Goal: Task Accomplishment & Management: Complete application form

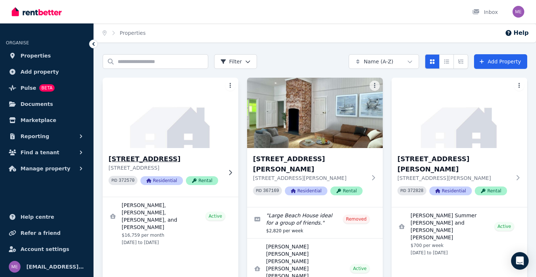
click at [167, 158] on h3 "[STREET_ADDRESS]" at bounding box center [166, 159] width 114 height 10
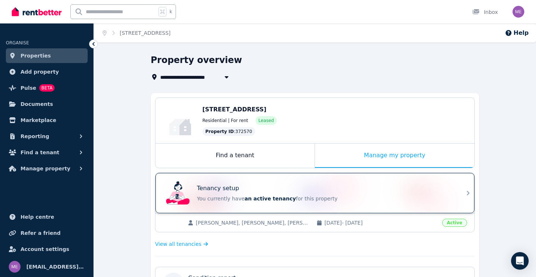
click at [337, 194] on div "Tenancy setup You currently have an active tenancy for this property" at bounding box center [325, 193] width 257 height 18
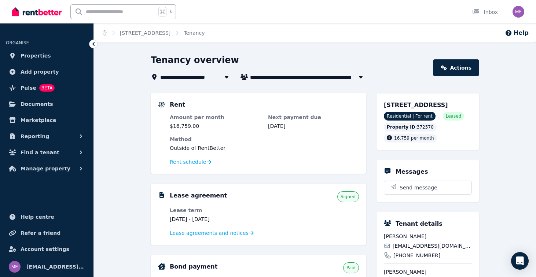
click at [294, 76] on span "Max Lassner, Jake McCuskey, Eddie Kane, and Ryan Ruland" at bounding box center [308, 77] width 117 height 9
type input "**********"
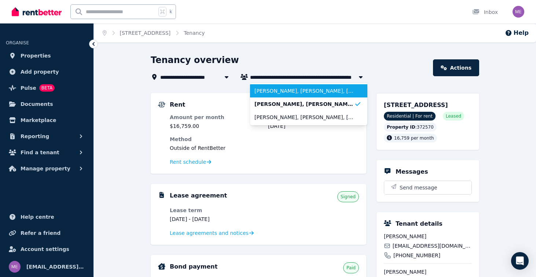
click at [286, 93] on span "Kyle Kahan, Zachary Feig, Coby Isaacson, Jordon Storfer, Gabriel Silverstein, a…" at bounding box center [304, 90] width 100 height 7
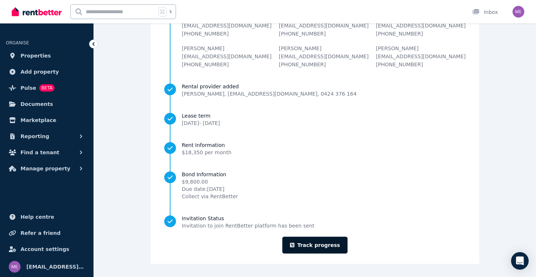
scroll to position [97, 0]
click at [318, 242] on link "Track progress" at bounding box center [315, 245] width 66 height 17
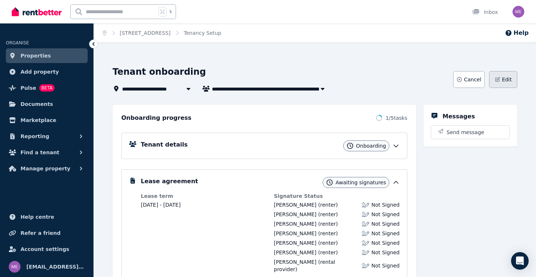
click at [485, 79] on span "Edit" at bounding box center [507, 79] width 10 height 7
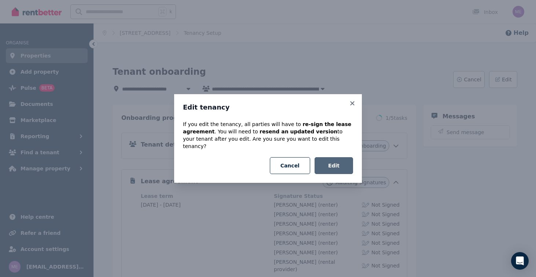
click at [335, 162] on button "Edit" at bounding box center [334, 165] width 39 height 17
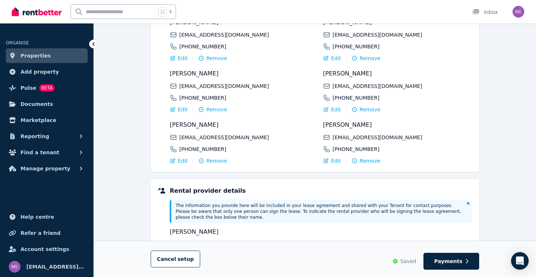
scroll to position [126, 0]
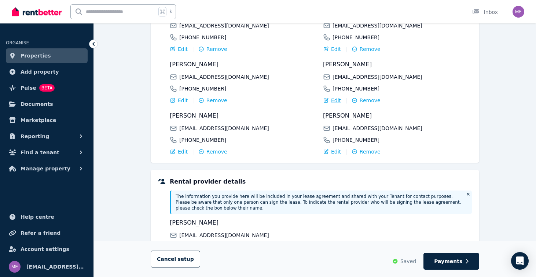
click at [336, 102] on span "Edit" at bounding box center [336, 100] width 10 height 7
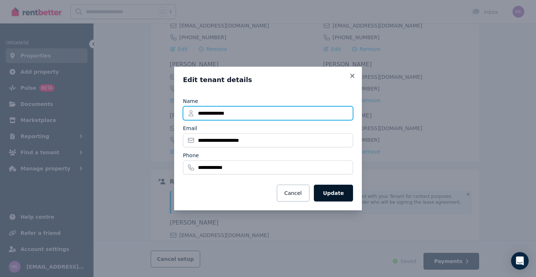
type input "**********"
click at [338, 193] on button "Update" at bounding box center [333, 193] width 39 height 17
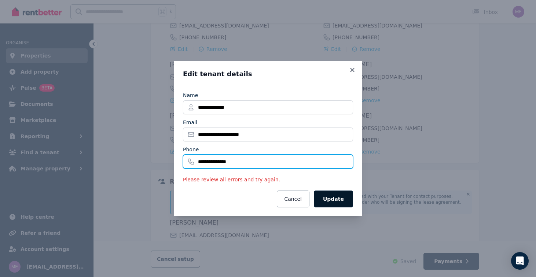
type input "**********"
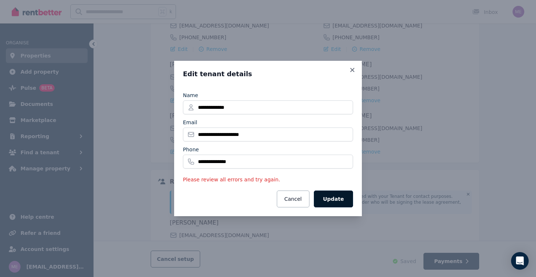
click at [334, 197] on button "Update" at bounding box center [333, 199] width 39 height 17
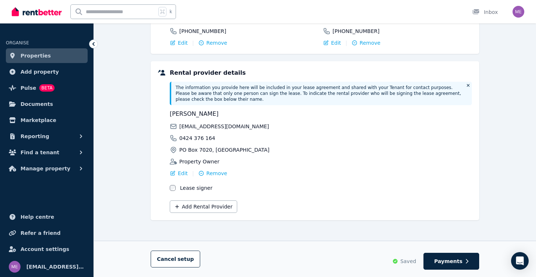
scroll to position [235, 0]
click at [443, 259] on span "Payments" at bounding box center [448, 261] width 28 height 7
select select "*******"
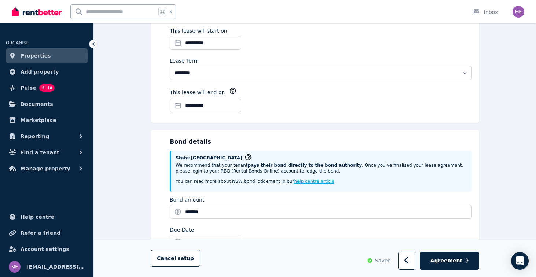
scroll to position [0, 0]
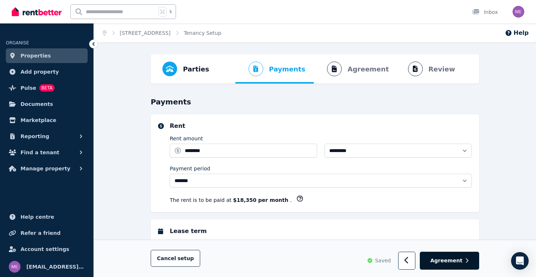
select select "**********"
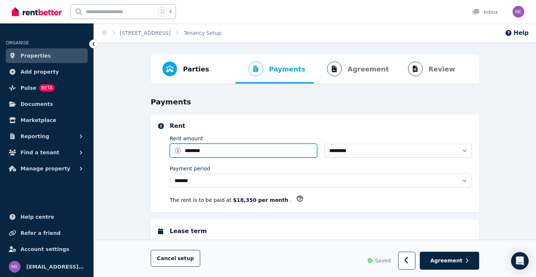
click at [201, 151] on input "********" at bounding box center [243, 151] width 147 height 14
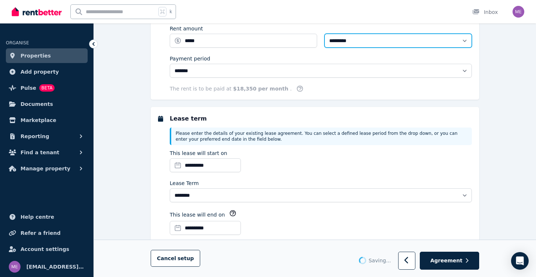
type input "********"
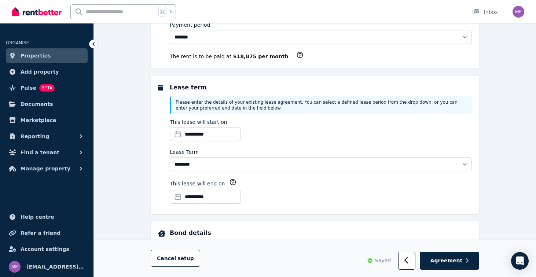
scroll to position [148, 0]
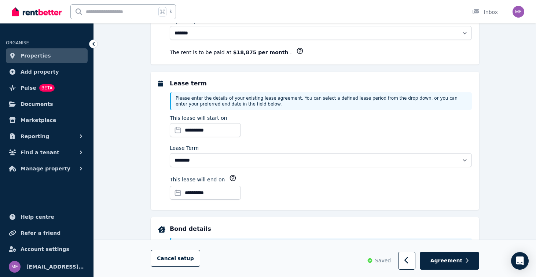
click at [186, 193] on input "**********" at bounding box center [205, 193] width 71 height 14
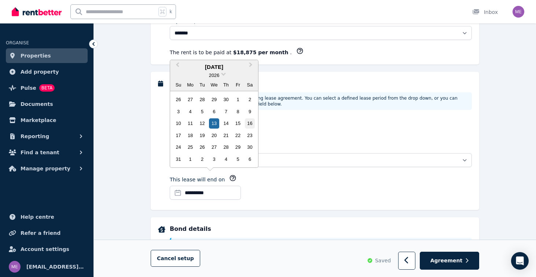
click at [248, 125] on div "16" at bounding box center [250, 123] width 10 height 10
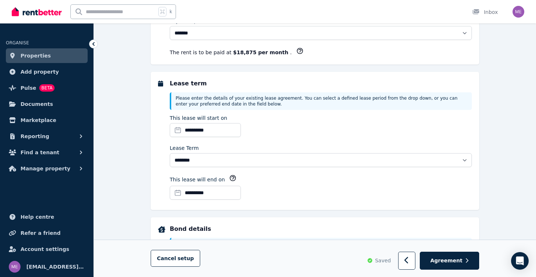
click at [312, 183] on div "**********" at bounding box center [321, 189] width 302 height 28
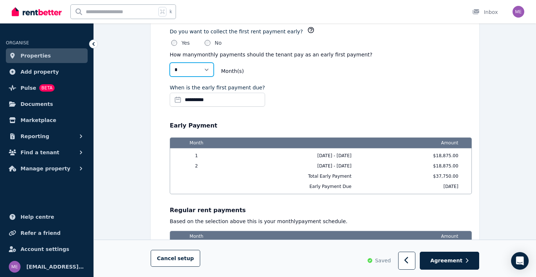
scroll to position [631, 0]
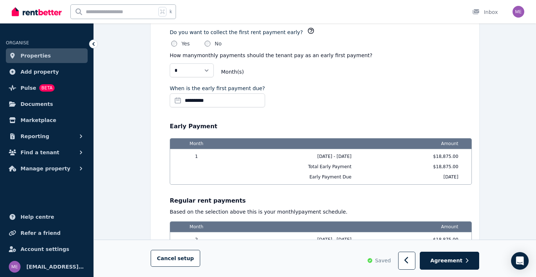
click at [200, 100] on input "**********" at bounding box center [217, 101] width 95 height 14
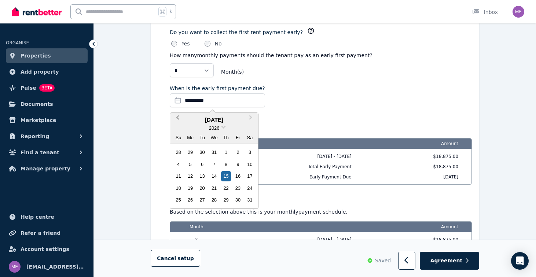
click at [177, 116] on button "Previous Month" at bounding box center [177, 120] width 12 height 12
click at [190, 177] on div "15" at bounding box center [191, 176] width 10 height 10
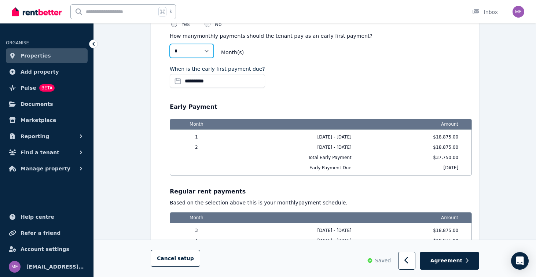
scroll to position [648, 0]
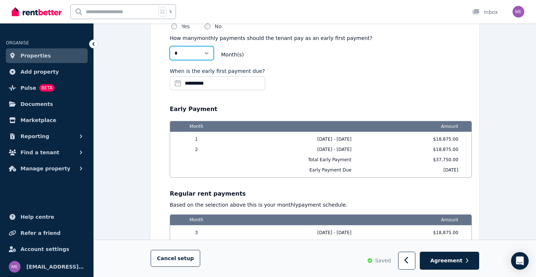
select select "*"
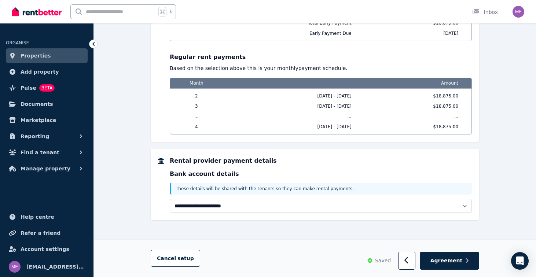
scroll to position [774, 0]
click at [446, 261] on span "Agreement" at bounding box center [446, 260] width 32 height 7
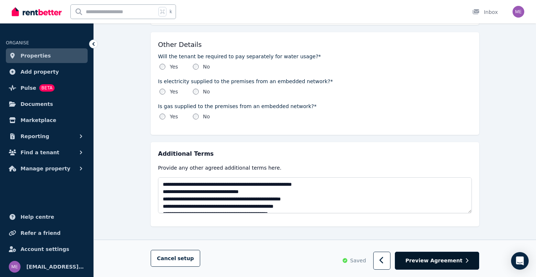
scroll to position [856, 0]
click at [451, 260] on span "Preview Agreement" at bounding box center [434, 260] width 57 height 7
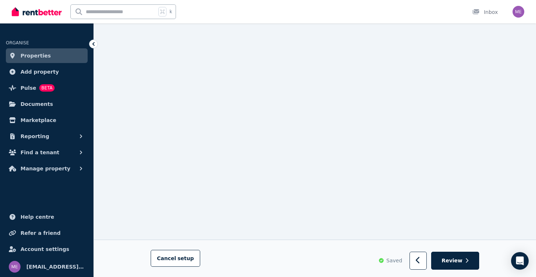
scroll to position [7343, 0]
click at [461, 262] on span "Review" at bounding box center [452, 260] width 21 height 7
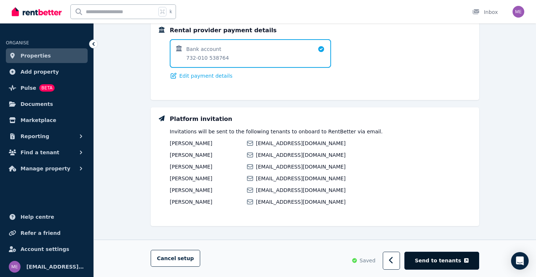
scroll to position [595, 0]
click at [447, 259] on span "Send to tenants" at bounding box center [438, 260] width 46 height 7
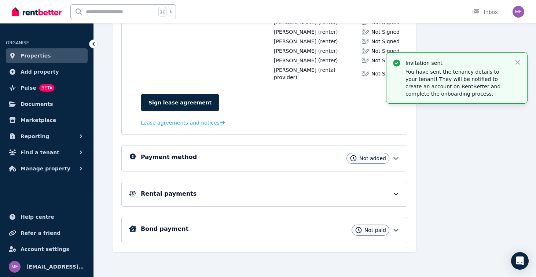
scroll to position [185, 0]
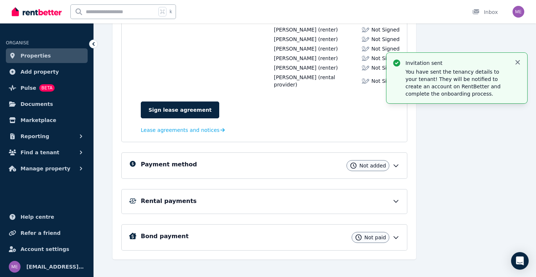
click at [517, 62] on icon "button" at bounding box center [517, 62] width 7 height 7
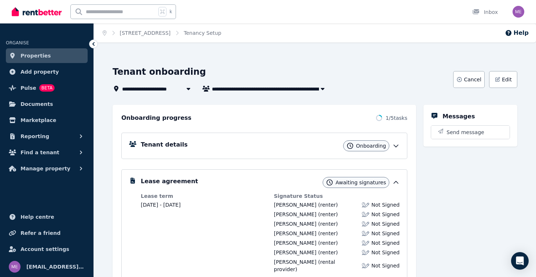
scroll to position [0, 0]
click at [393, 143] on icon at bounding box center [395, 145] width 7 height 7
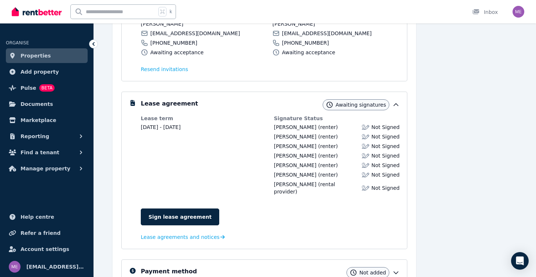
scroll to position [218, 0]
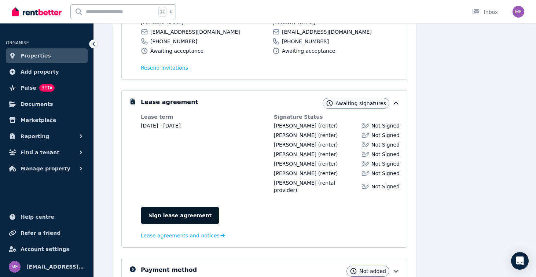
click at [185, 207] on link "Sign lease agreement" at bounding box center [180, 215] width 78 height 17
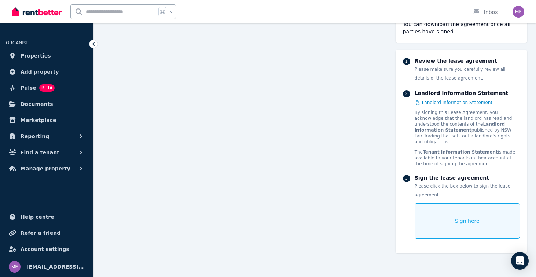
scroll to position [88, 0]
click at [441, 218] on div "Sign here" at bounding box center [467, 221] width 105 height 35
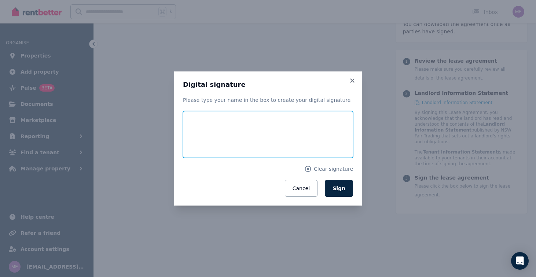
click at [304, 139] on input "text" at bounding box center [268, 134] width 170 height 47
type input "**********"
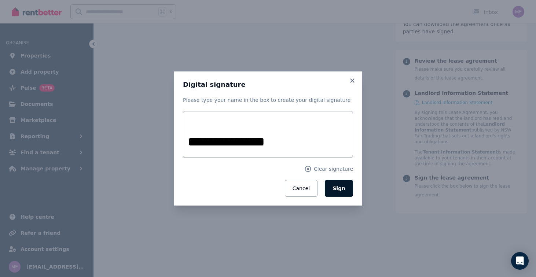
click at [340, 189] on span "Sign" at bounding box center [339, 189] width 13 height 6
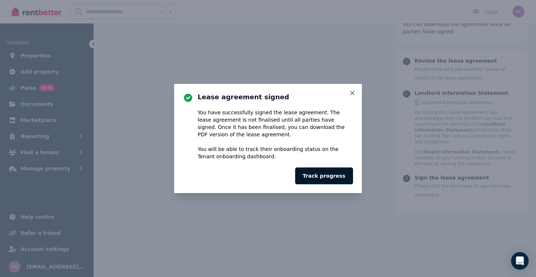
click at [336, 176] on button "Track progress" at bounding box center [324, 176] width 58 height 17
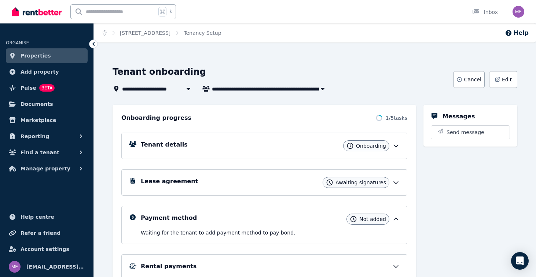
click at [396, 145] on icon at bounding box center [395, 145] width 7 height 7
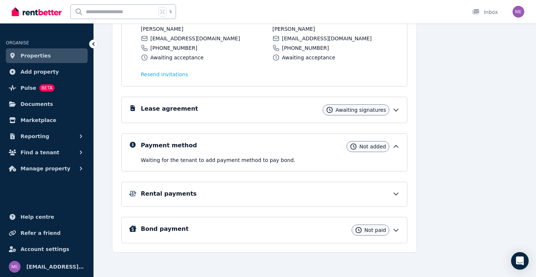
scroll to position [211, 0]
click at [397, 109] on icon at bounding box center [395, 109] width 7 height 7
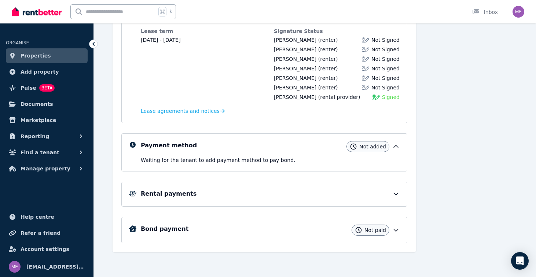
scroll to position [304, 0]
